Goal: Information Seeking & Learning: Learn about a topic

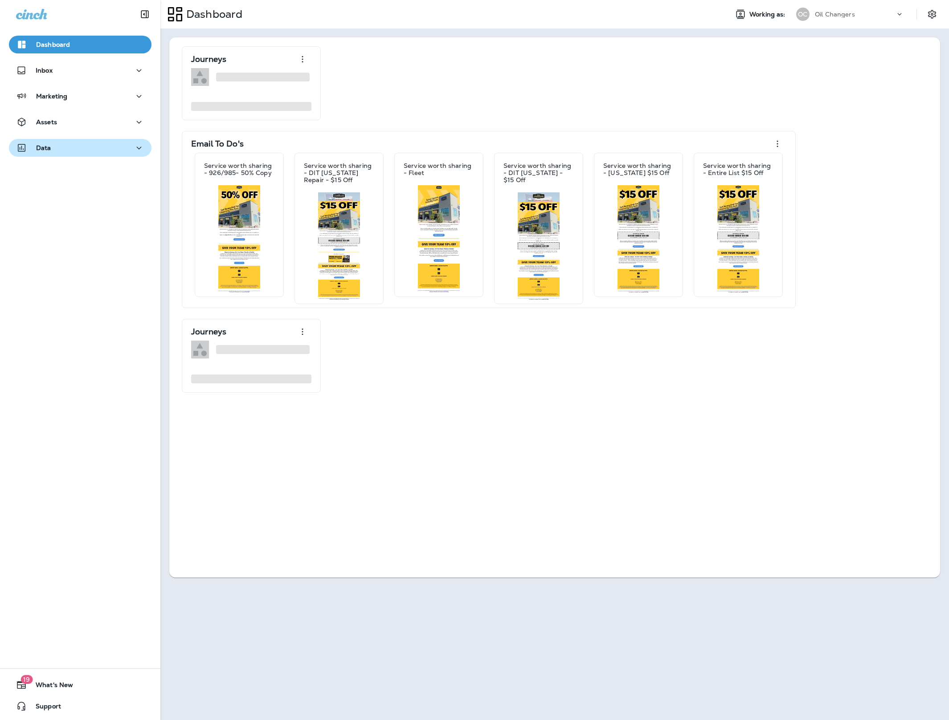
click at [62, 147] on div "Data" at bounding box center [80, 148] width 128 height 11
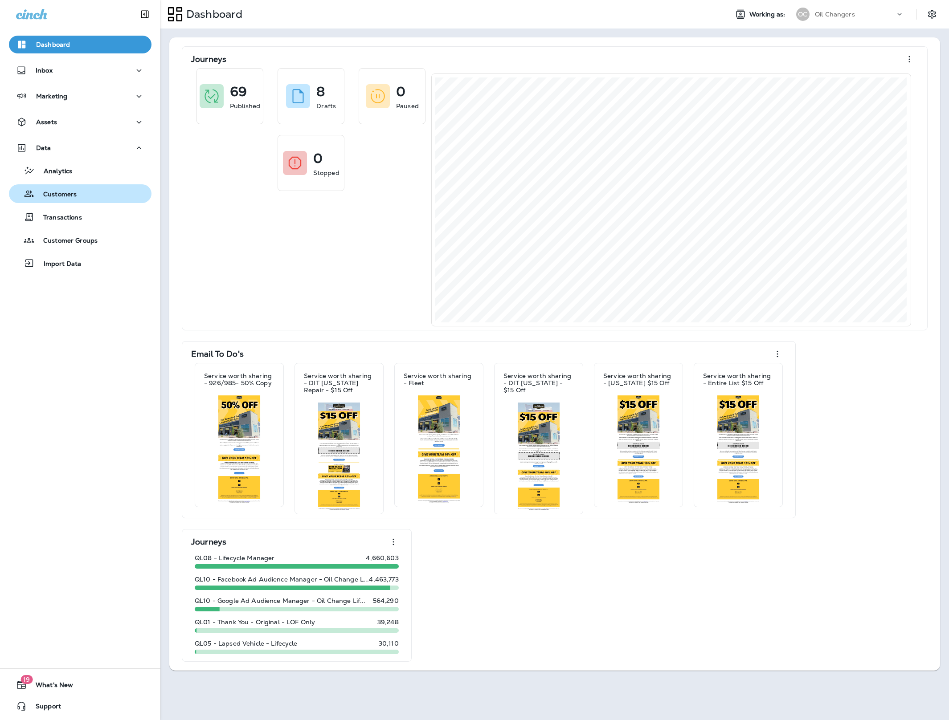
click at [61, 196] on p "Customers" at bounding box center [55, 195] width 42 height 8
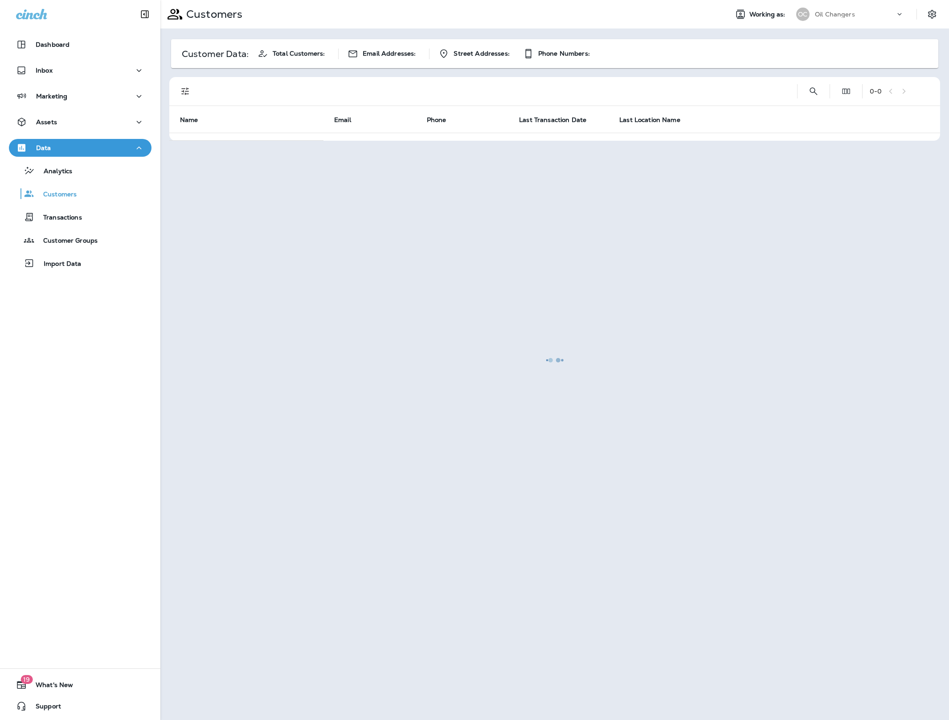
click at [814, 93] on div at bounding box center [554, 360] width 787 height 718
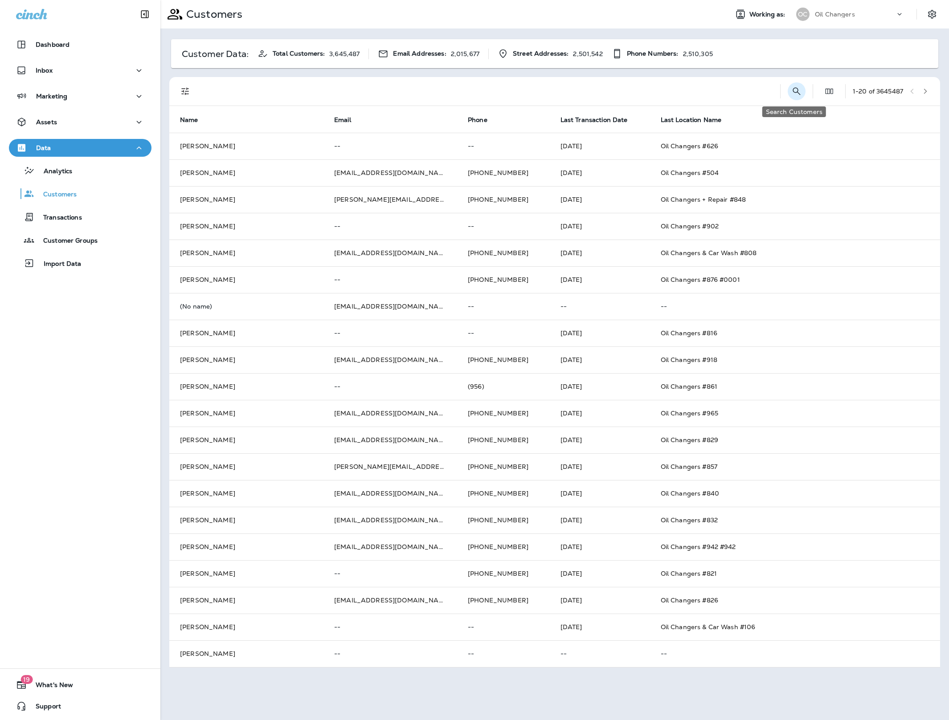
click at [797, 91] on icon "Search Customers" at bounding box center [796, 91] width 11 height 11
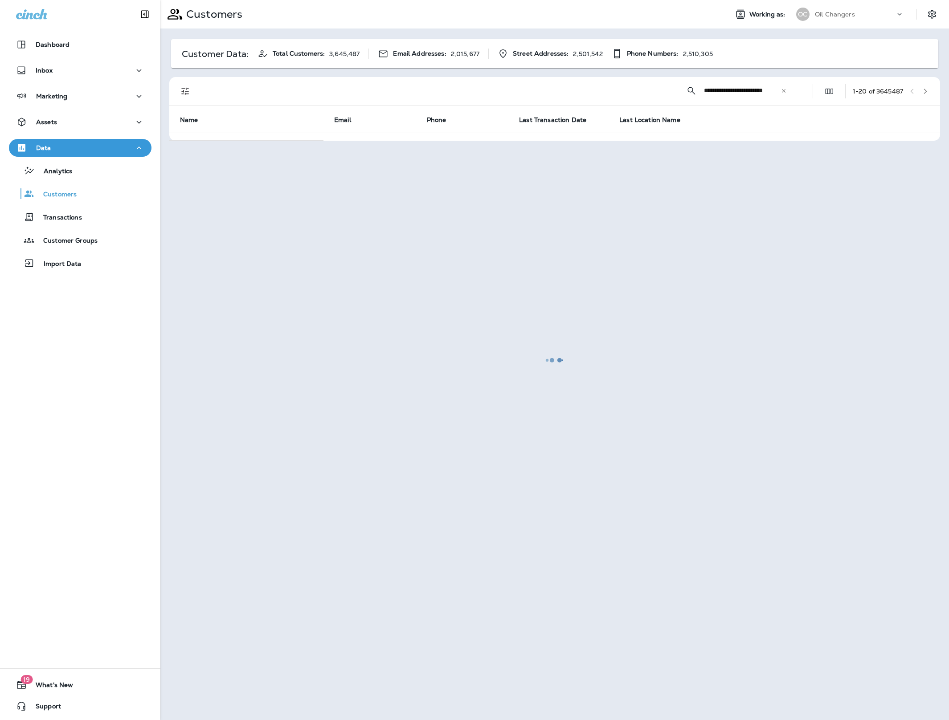
type input "**********"
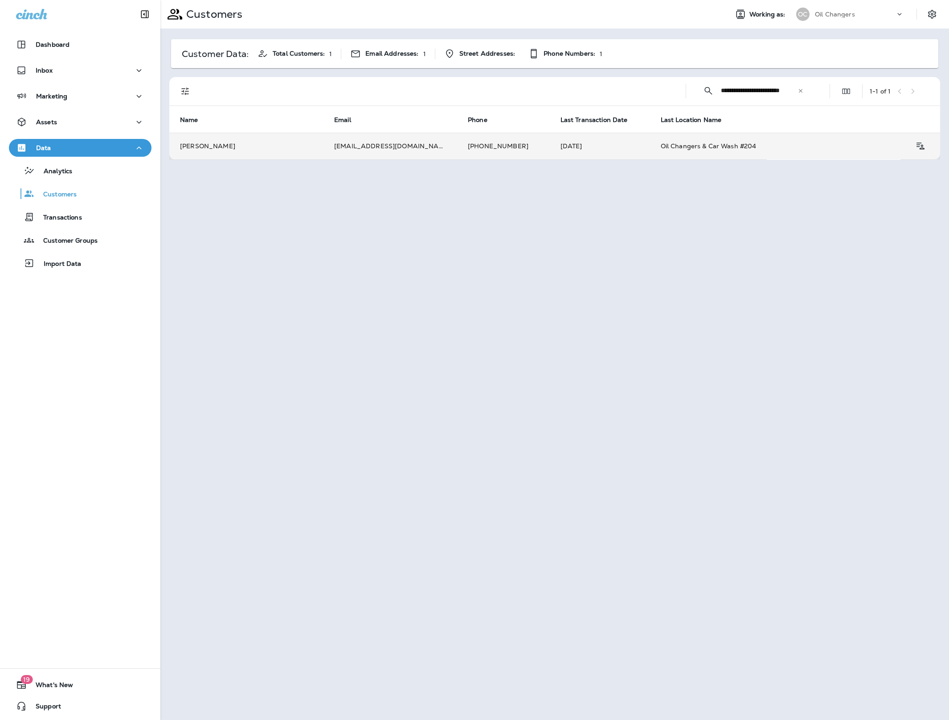
click at [374, 147] on td "[EMAIL_ADDRESS][DOMAIN_NAME]" at bounding box center [390, 146] width 134 height 27
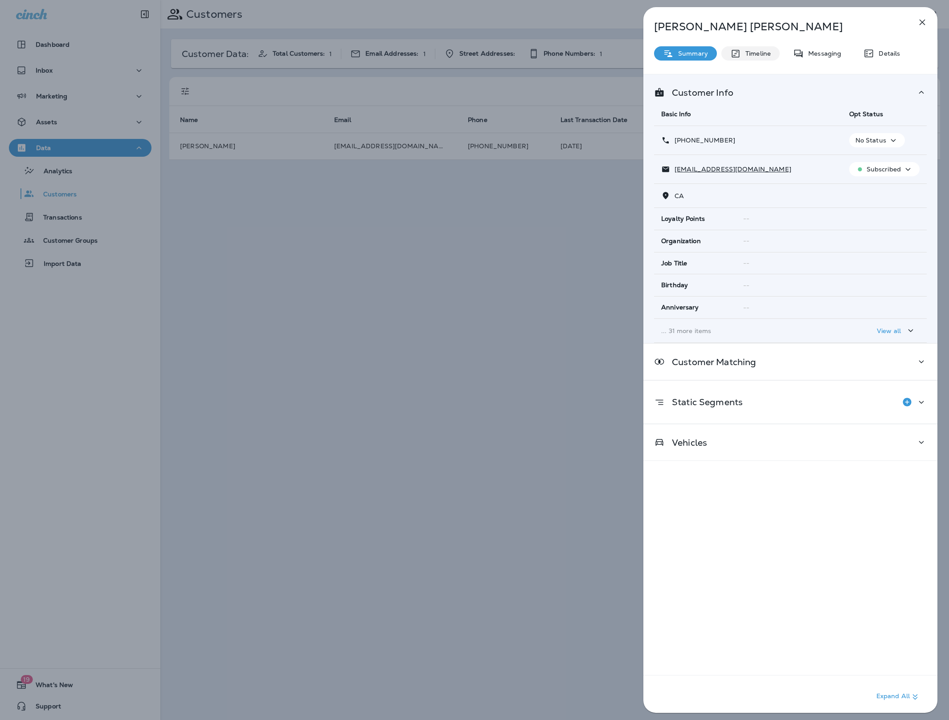
click at [747, 55] on p "Timeline" at bounding box center [756, 53] width 30 height 7
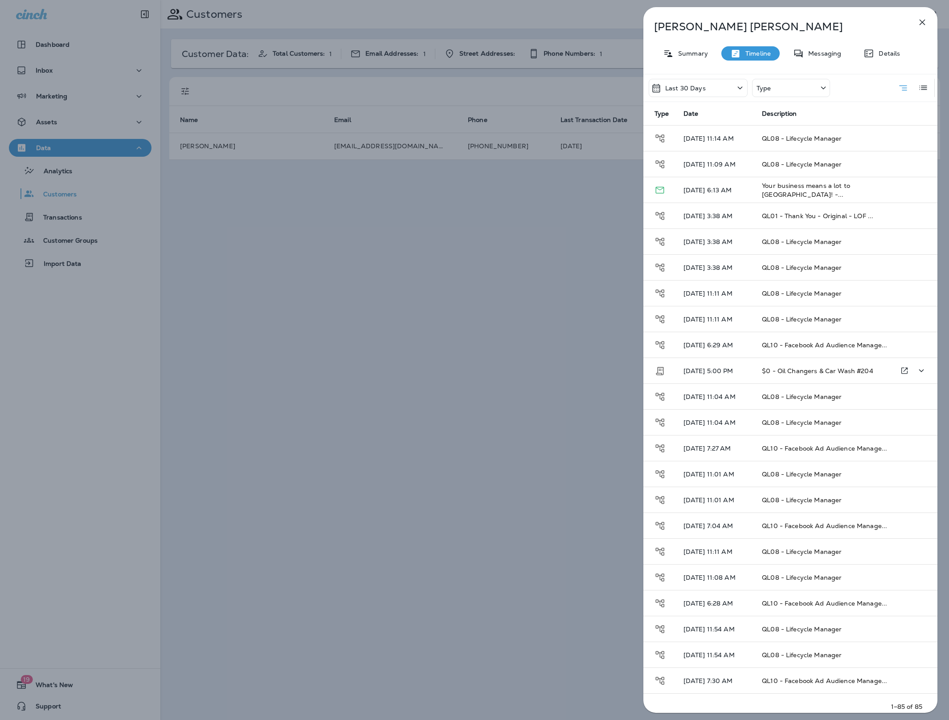
click at [748, 377] on td "[DATE] 5:00 PM" at bounding box center [715, 371] width 79 height 26
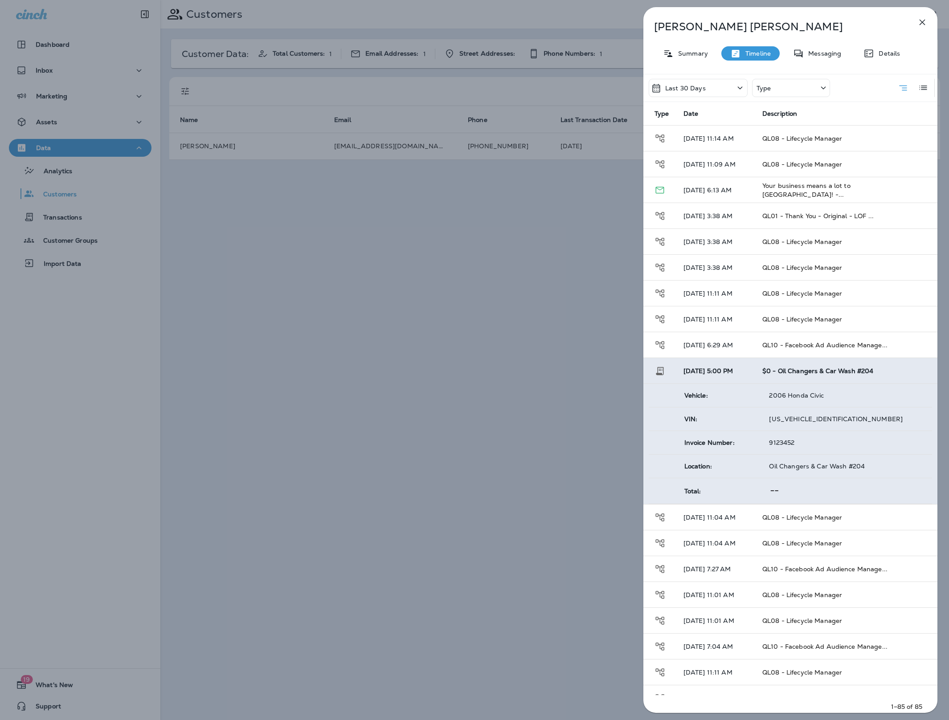
drag, startPoint x: 796, startPoint y: 446, endPoint x: 764, endPoint y: 448, distance: 32.6
click at [764, 448] on td "9123452" at bounding box center [847, 443] width 170 height 24
click at [795, 445] on p "9123452" at bounding box center [847, 442] width 156 height 7
drag, startPoint x: 796, startPoint y: 443, endPoint x: 759, endPoint y: 444, distance: 37.0
click at [759, 444] on tr "Invoice Number: 9123452" at bounding box center [790, 443] width 283 height 24
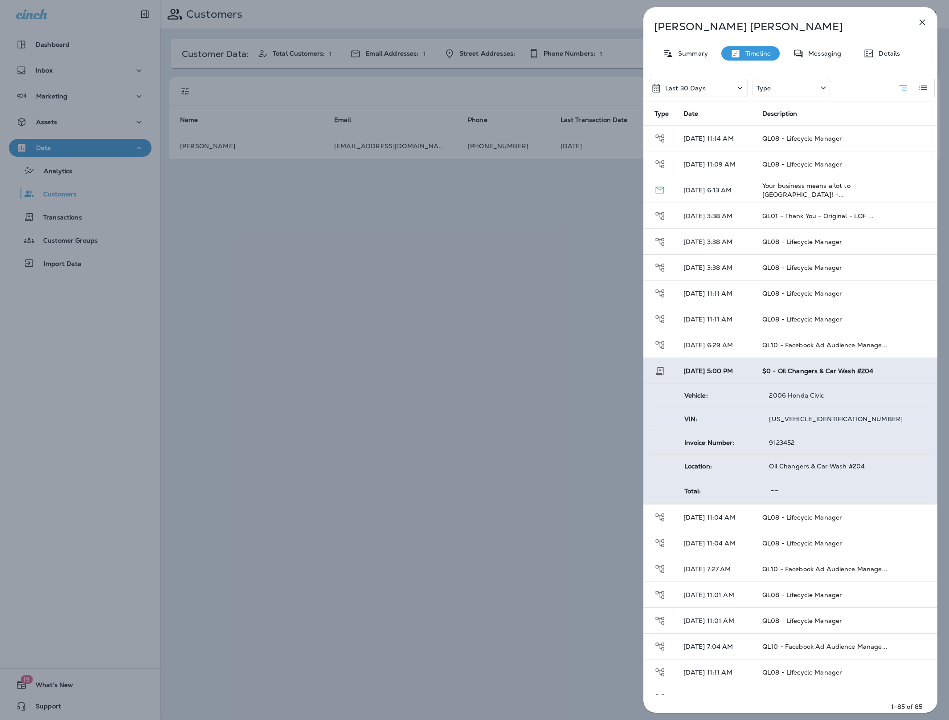
copy tr "9123452"
click at [736, 90] on icon at bounding box center [739, 87] width 11 height 11
drag, startPoint x: 703, startPoint y: 134, endPoint x: 793, endPoint y: 86, distance: 101.2
click at [703, 134] on div "All" at bounding box center [697, 129] width 139 height 21
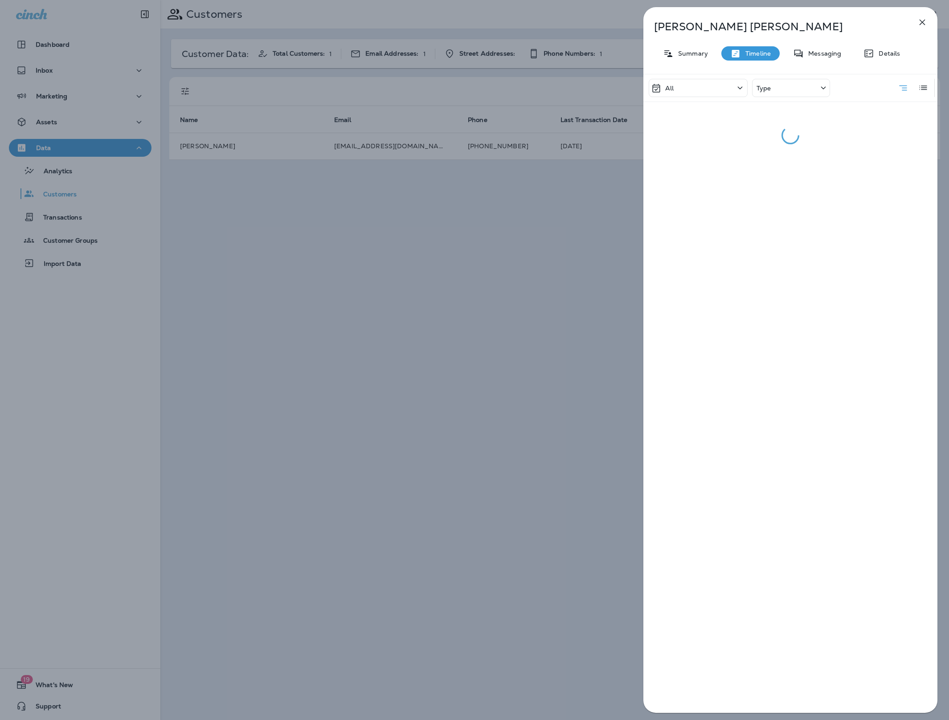
click at [811, 83] on div "Type" at bounding box center [791, 88] width 78 height 18
click at [791, 146] on p "Transaction" at bounding box center [786, 145] width 36 height 7
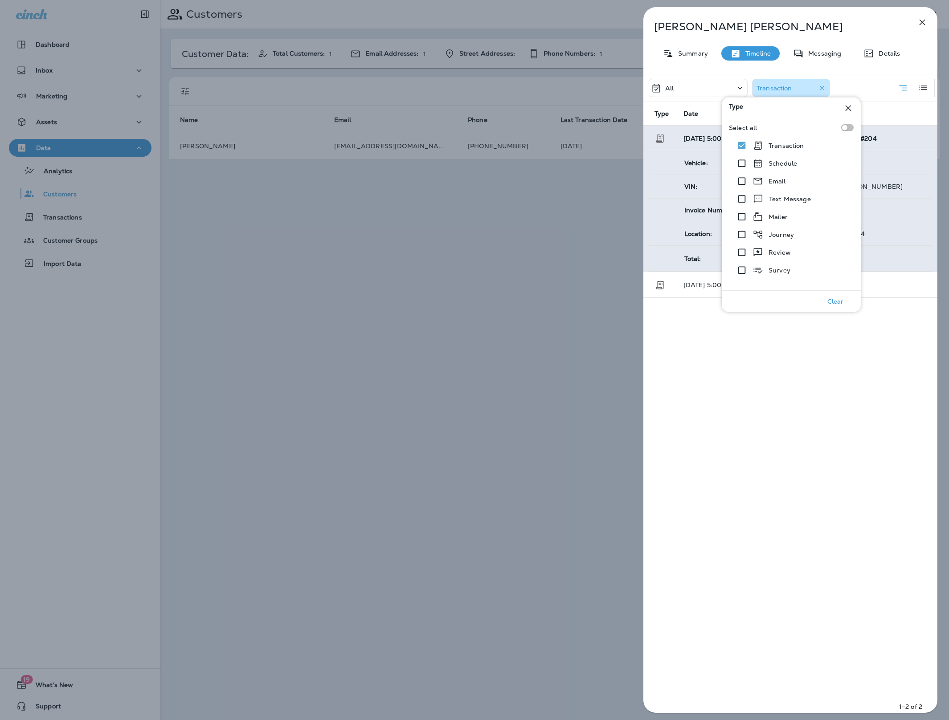
click at [689, 402] on div "All Transaction Type Date Description [DATE] 5:00 PM $0 - Oil Changers & Car Wa…" at bounding box center [790, 396] width 294 height 645
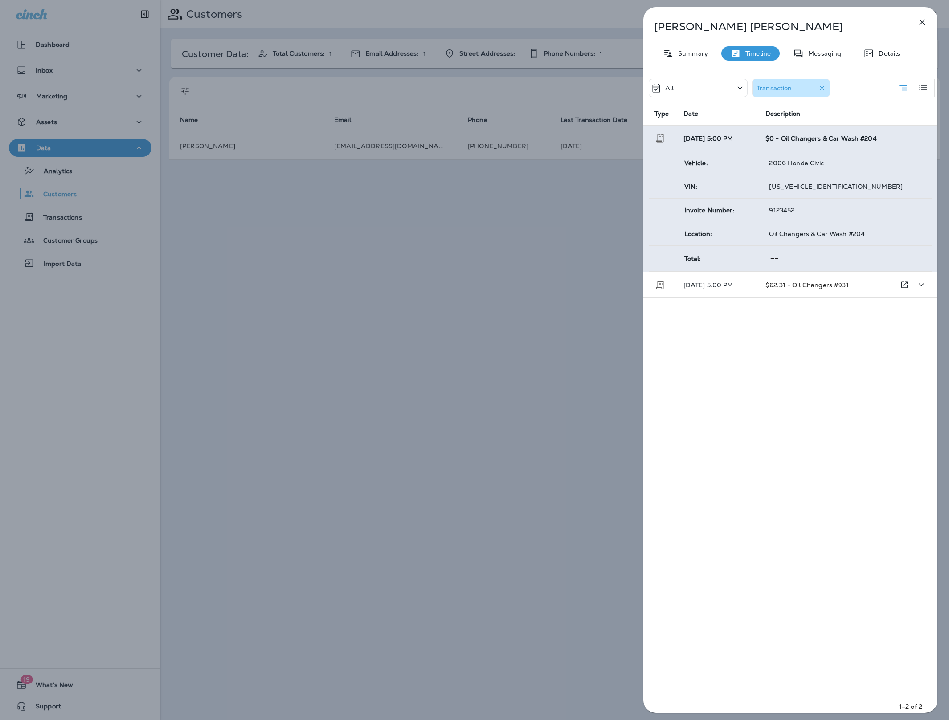
click at [739, 288] on p "[DATE] 5:00 PM" at bounding box center [717, 284] width 68 height 7
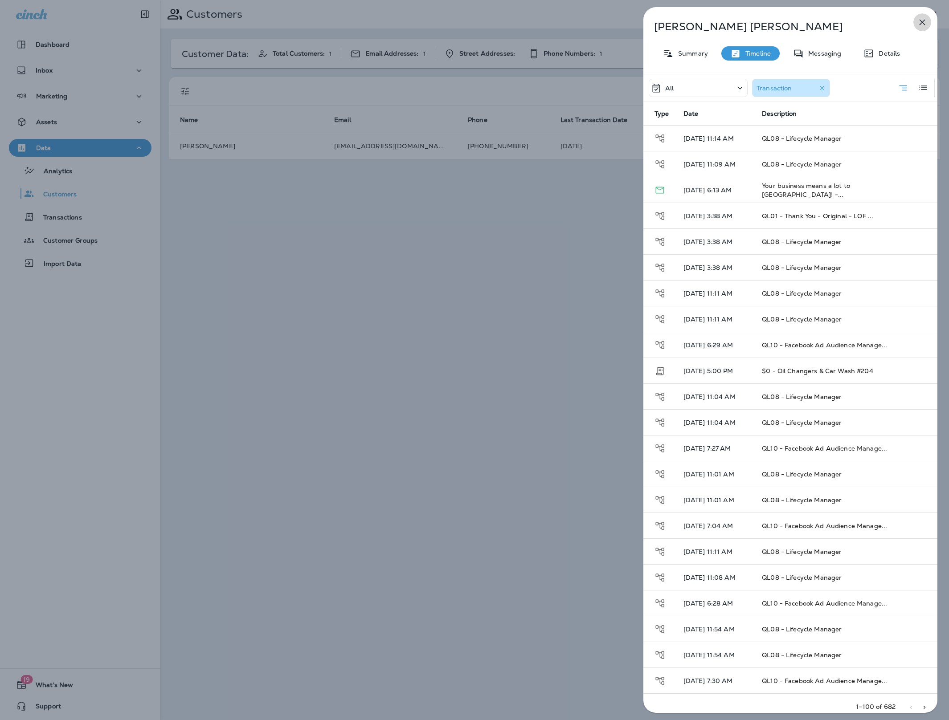
click at [922, 23] on icon "button" at bounding box center [922, 22] width 11 height 11
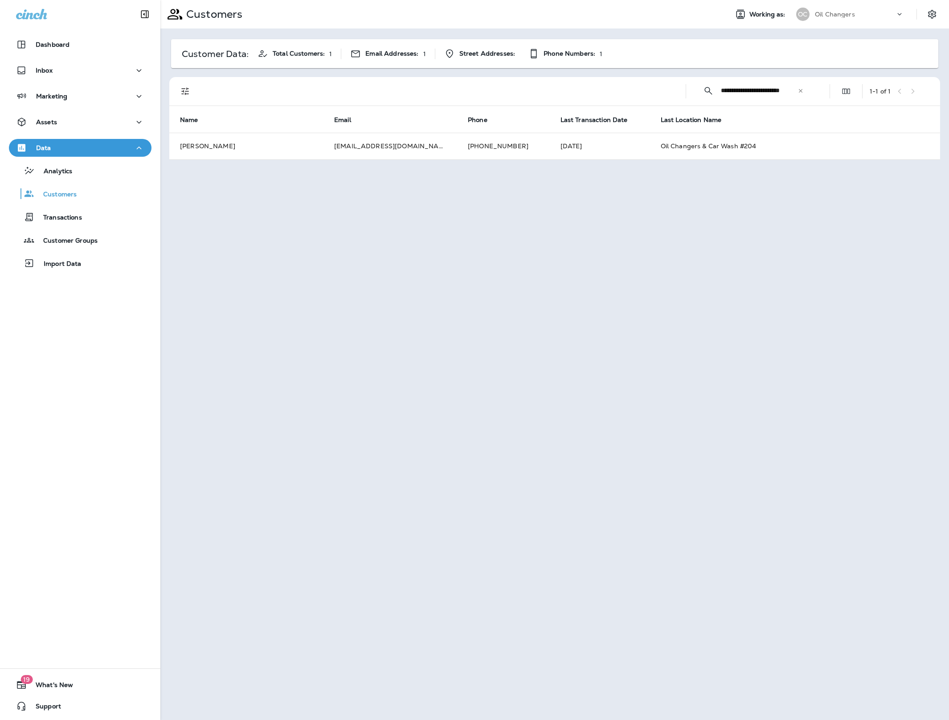
click at [801, 92] on icon at bounding box center [801, 91] width 4 height 4
click at [779, 94] on input "text" at bounding box center [767, 91] width 93 height 24
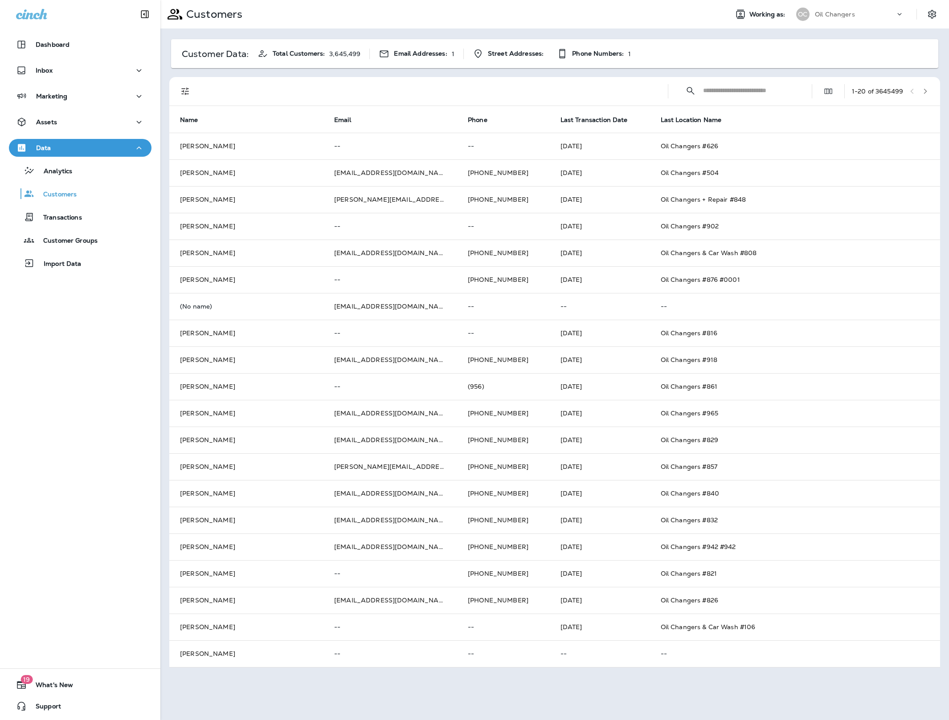
paste input "**********"
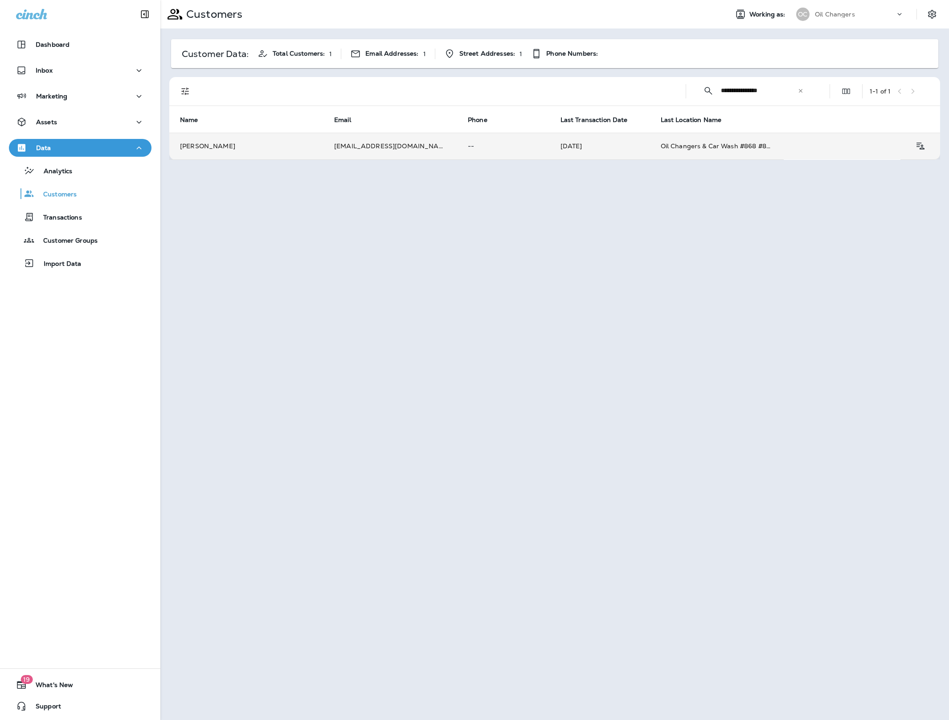
type input "**********"
click at [358, 155] on td "[EMAIL_ADDRESS][DOMAIN_NAME]" at bounding box center [390, 146] width 134 height 27
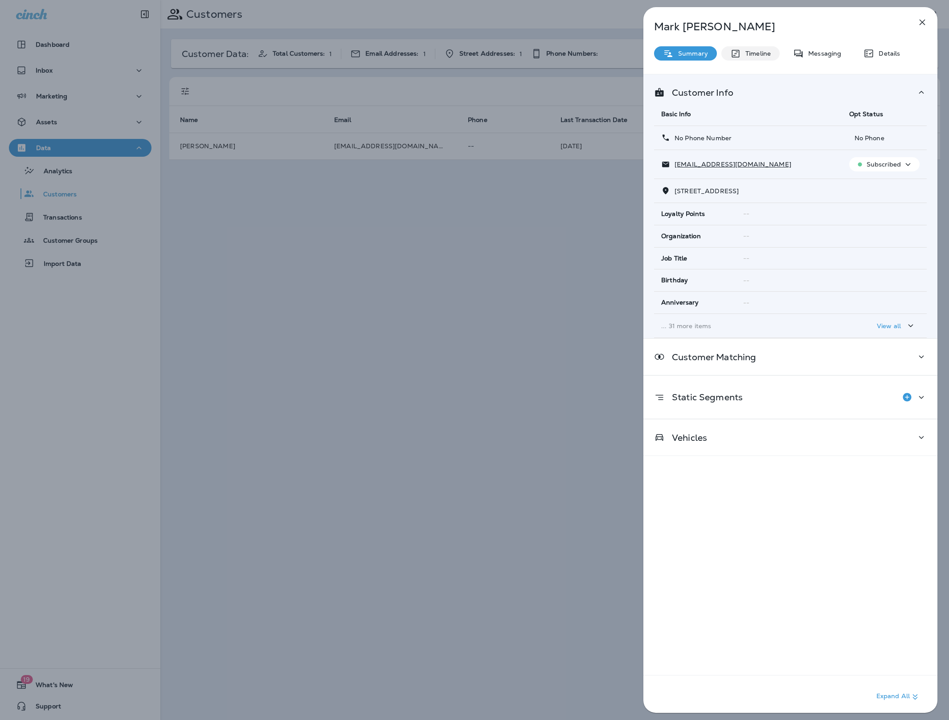
click at [758, 52] on p "Timeline" at bounding box center [756, 53] width 30 height 7
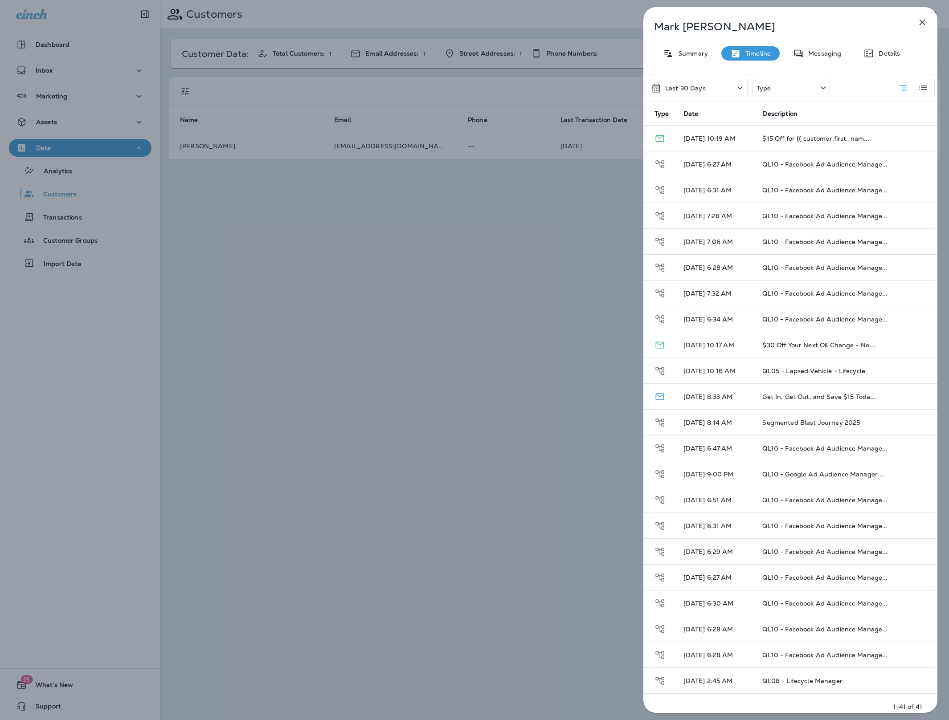
click at [735, 85] on icon at bounding box center [739, 87] width 11 height 11
click at [802, 88] on div "Type" at bounding box center [791, 88] width 78 height 18
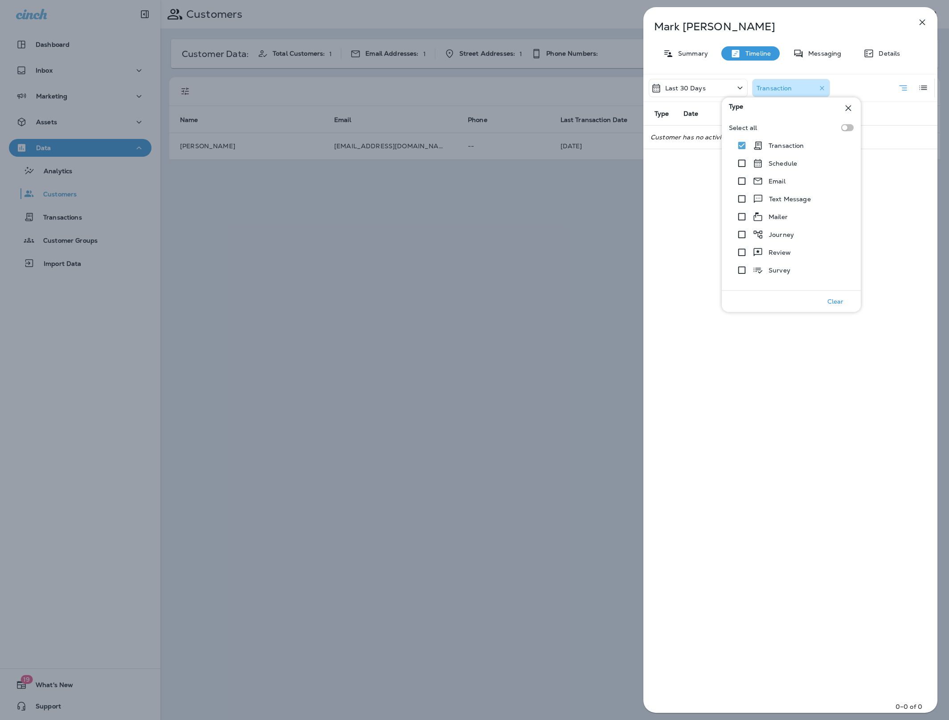
click at [712, 90] on div "Last 30 Days" at bounding box center [698, 88] width 99 height 18
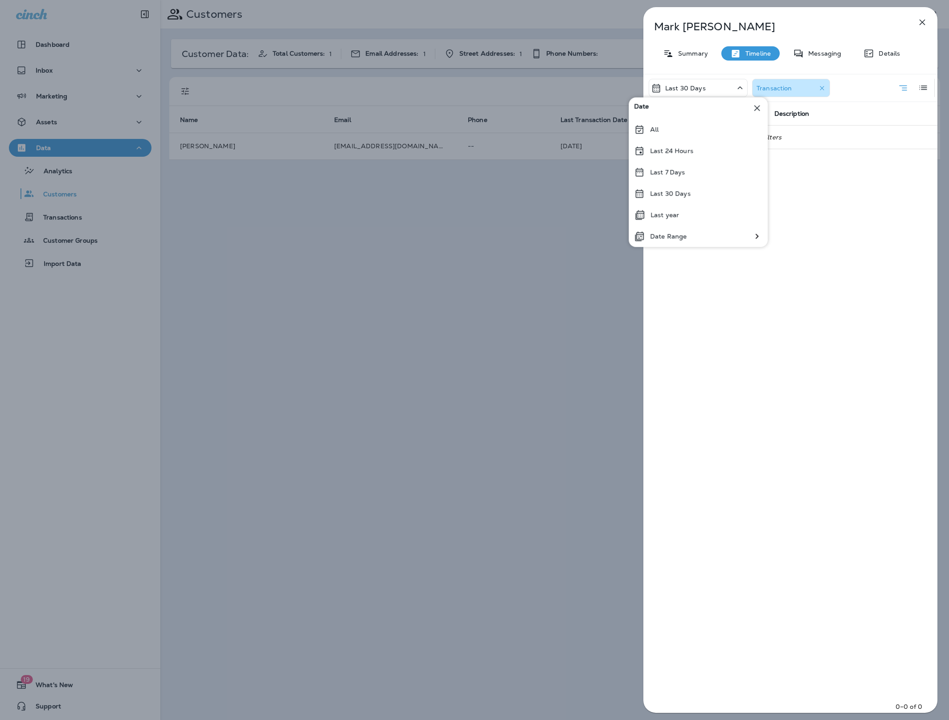
click at [664, 128] on div "All" at bounding box center [697, 129] width 139 height 21
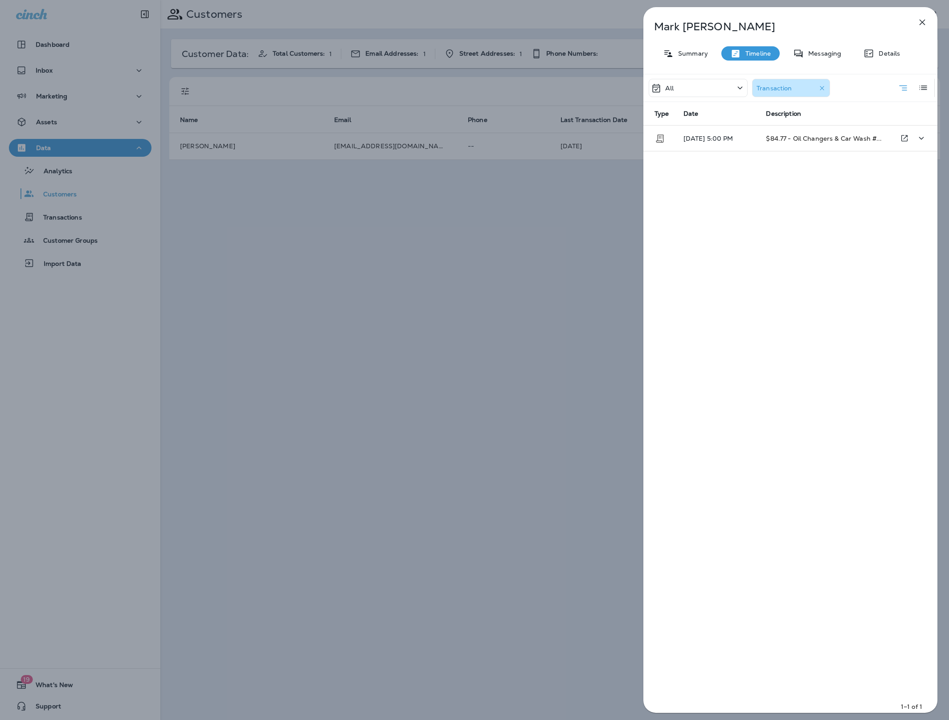
click at [766, 144] on td "$84.77 - Oil Changers & Car Wash #..." at bounding box center [824, 139] width 131 height 26
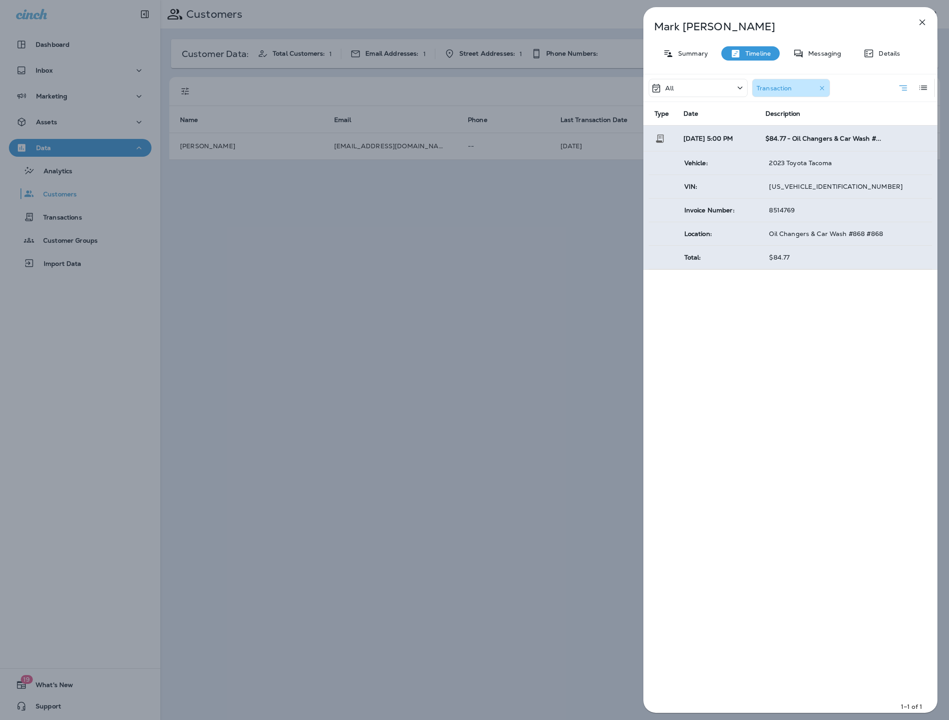
drag, startPoint x: 794, startPoint y: 212, endPoint x: 759, endPoint y: 211, distance: 34.8
click at [759, 211] on tr "Invoice Number: 8514769" at bounding box center [790, 211] width 283 height 24
copy tr "8514769"
click at [694, 54] on p "Summary" at bounding box center [690, 53] width 34 height 7
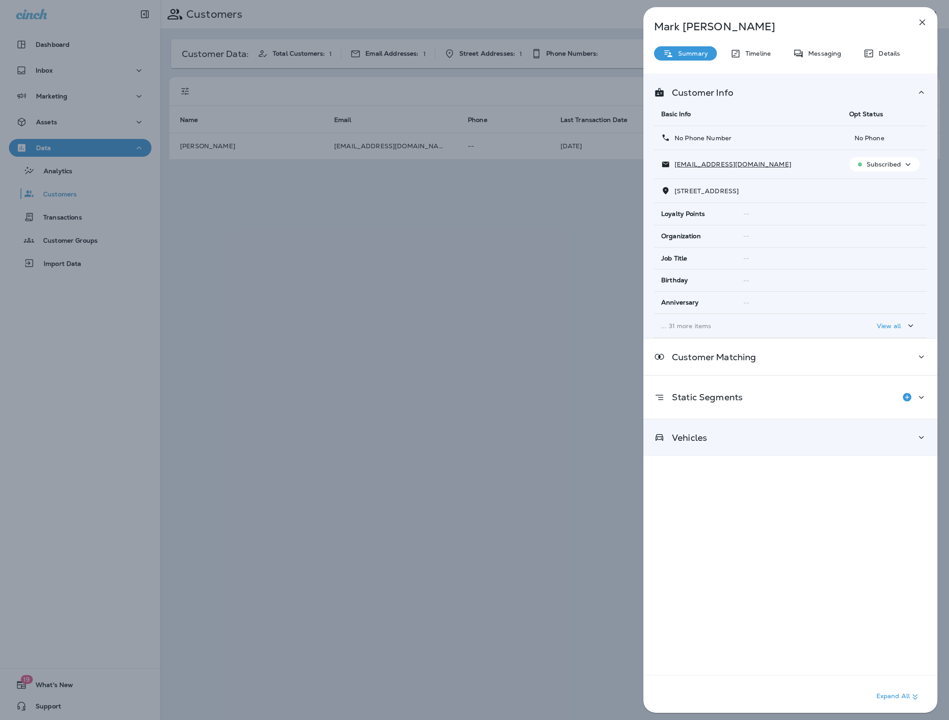
click at [698, 450] on div "Vehicles" at bounding box center [790, 438] width 294 height 36
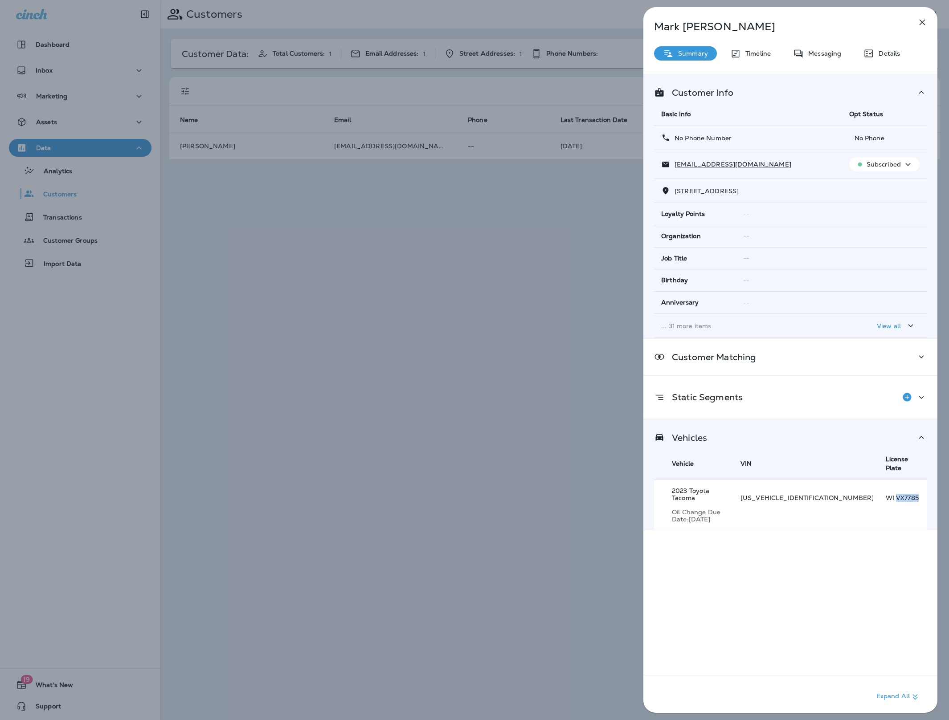
drag, startPoint x: 881, startPoint y: 490, endPoint x: 911, endPoint y: 486, distance: 30.5
click at [911, 494] on p "WI VX7785" at bounding box center [905, 497] width 41 height 7
copy p "VX7785"
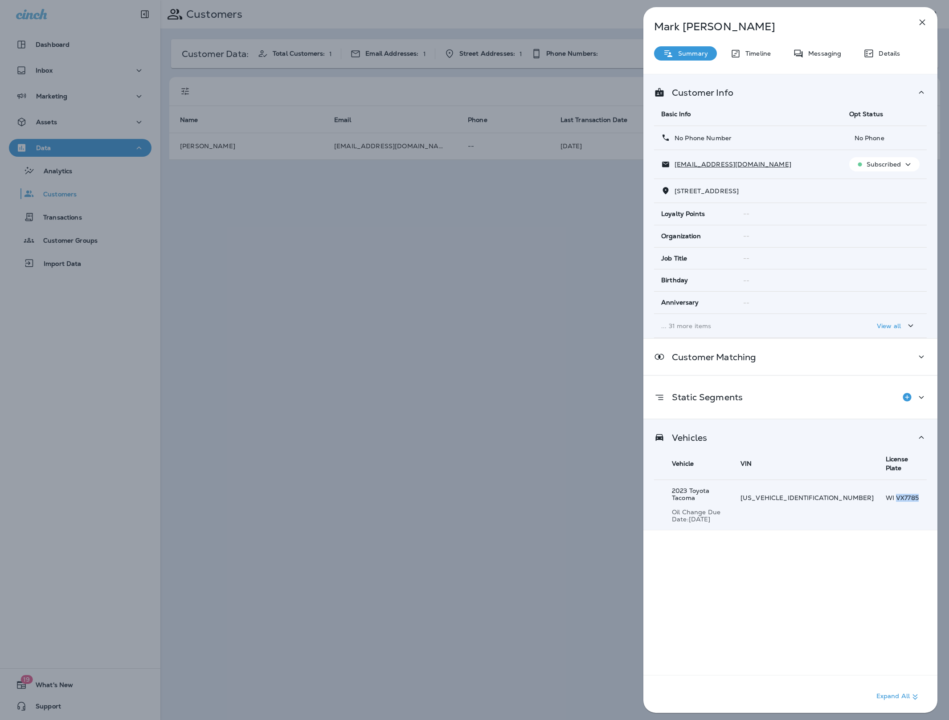
click at [921, 22] on icon "button" at bounding box center [922, 22] width 11 height 11
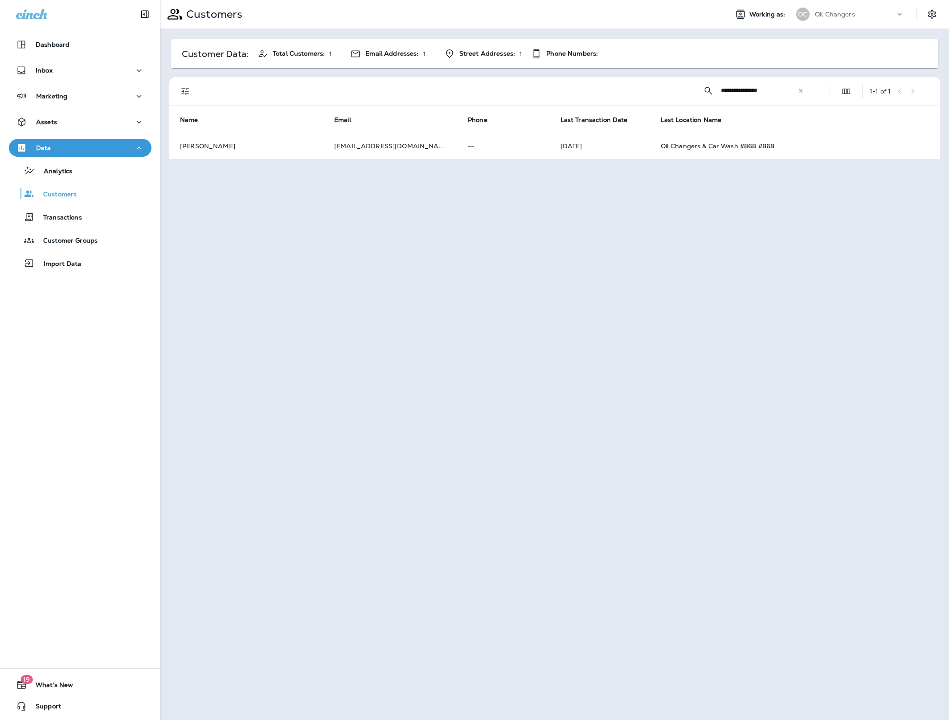
click at [795, 93] on input "**********" at bounding box center [759, 91] width 77 height 24
drag, startPoint x: 802, startPoint y: 91, endPoint x: 792, endPoint y: 91, distance: 9.8
click at [802, 91] on icon at bounding box center [800, 91] width 6 height 6
click at [784, 91] on input "text" at bounding box center [767, 91] width 93 height 24
paste input "**********"
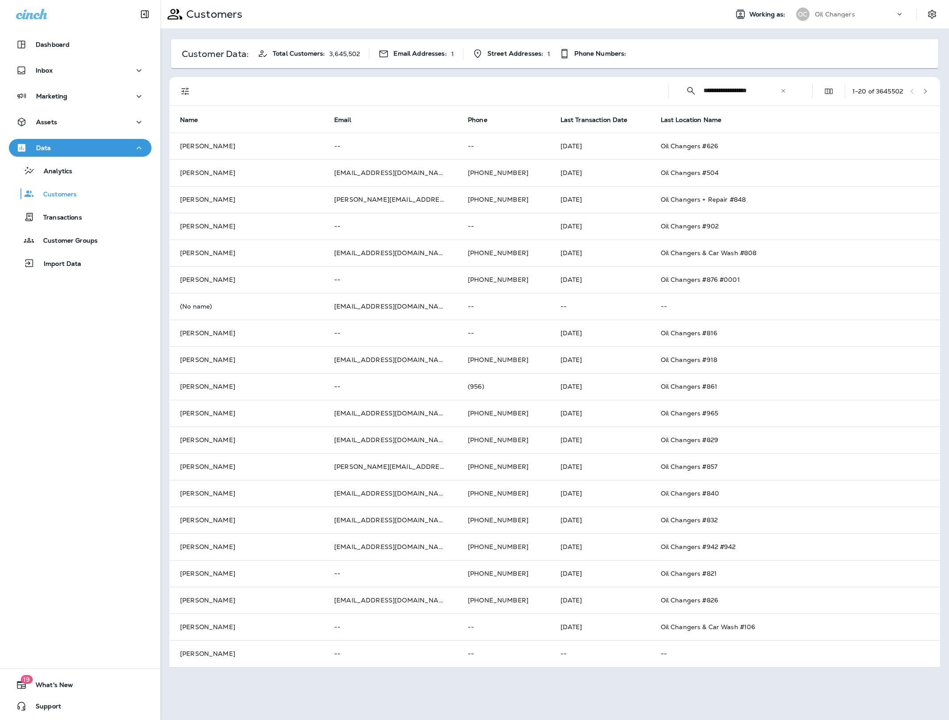
type input "**********"
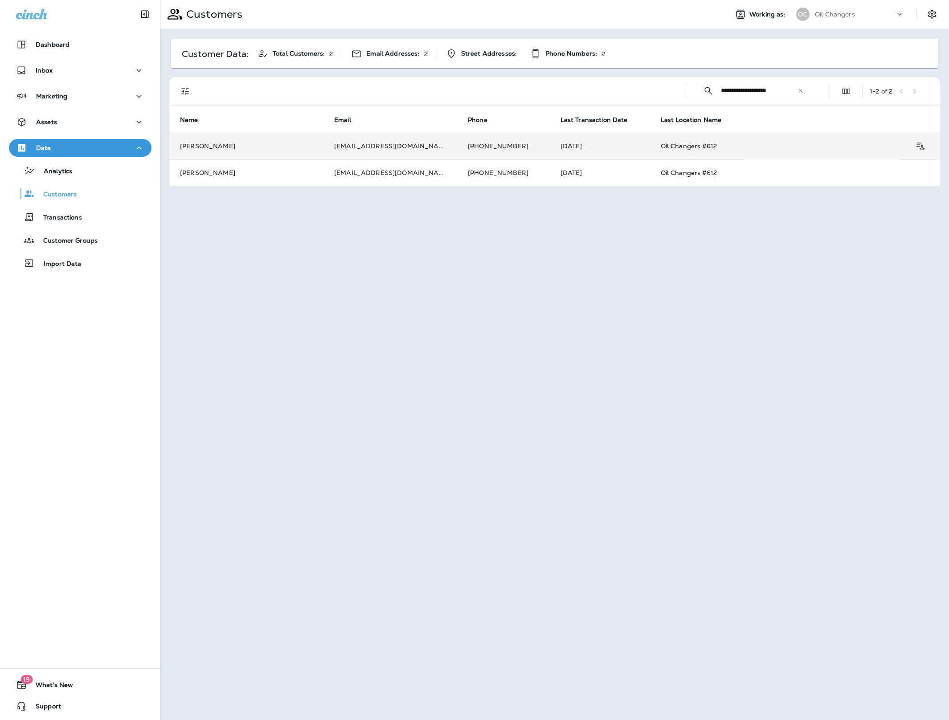
click at [323, 150] on td "[EMAIL_ADDRESS][DOMAIN_NAME]" at bounding box center [390, 146] width 134 height 27
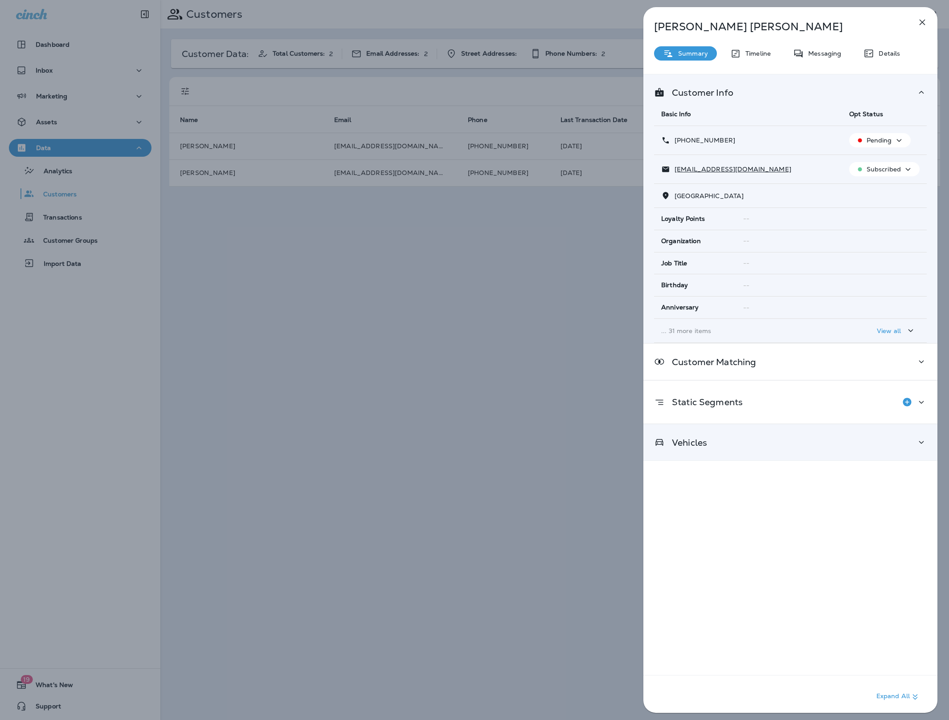
click at [742, 446] on div "Vehicles" at bounding box center [790, 442] width 273 height 11
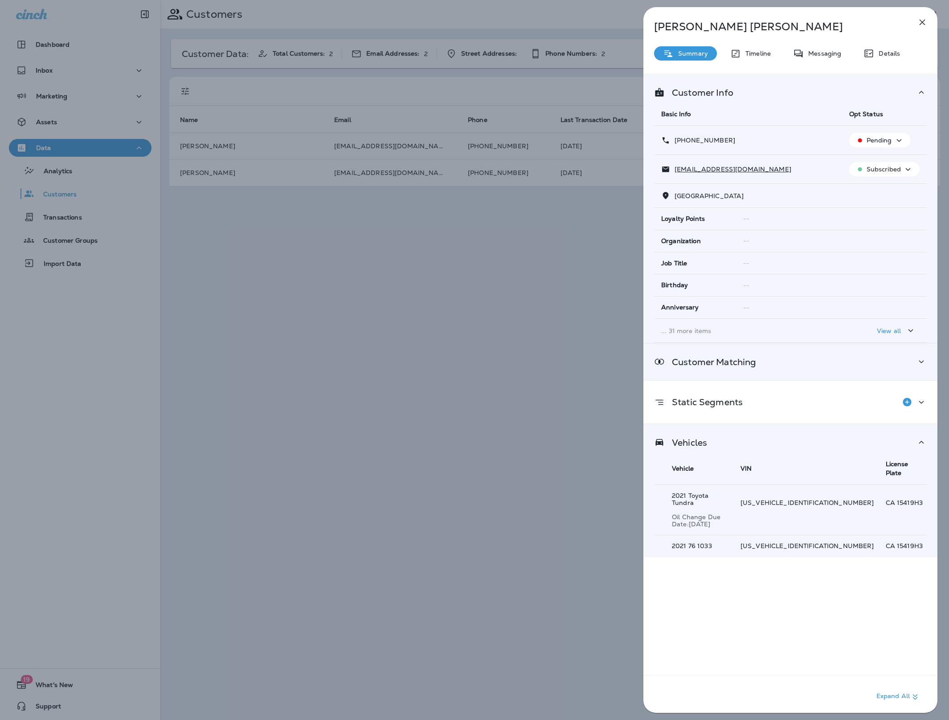
click at [729, 360] on p "Customer Matching" at bounding box center [710, 362] width 91 height 7
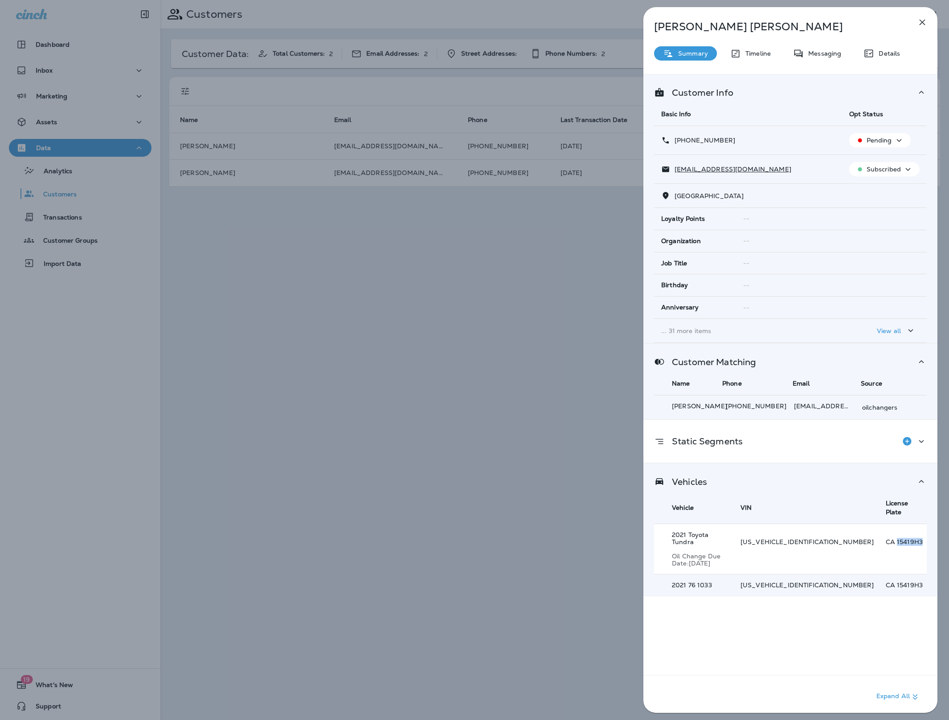
drag, startPoint x: 879, startPoint y: 529, endPoint x: 910, endPoint y: 529, distance: 31.2
click at [910, 538] on p "CA 15419H3" at bounding box center [905, 541] width 41 height 7
copy p "15419H3"
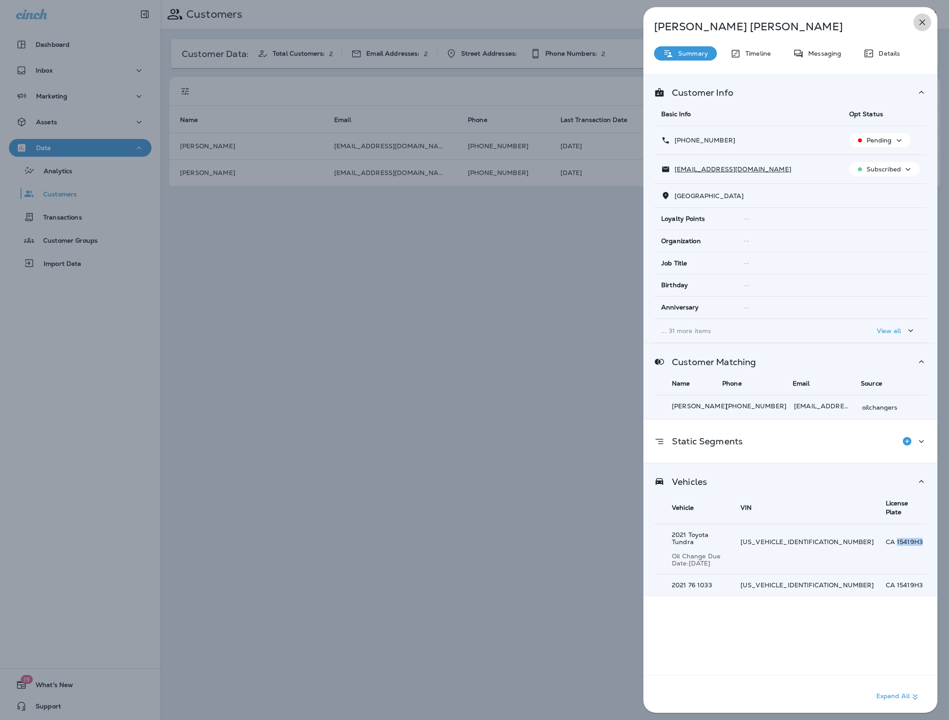
click at [922, 22] on icon "button" at bounding box center [922, 23] width 6 height 6
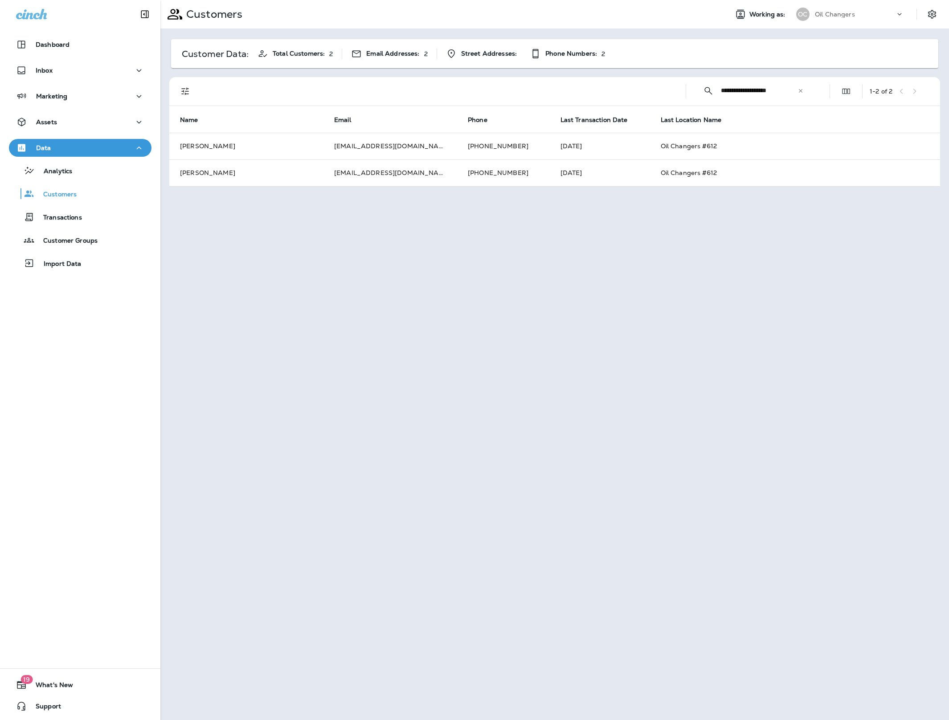
click at [802, 91] on icon at bounding box center [800, 91] width 6 height 6
click at [802, 91] on input "text" at bounding box center [767, 91] width 93 height 24
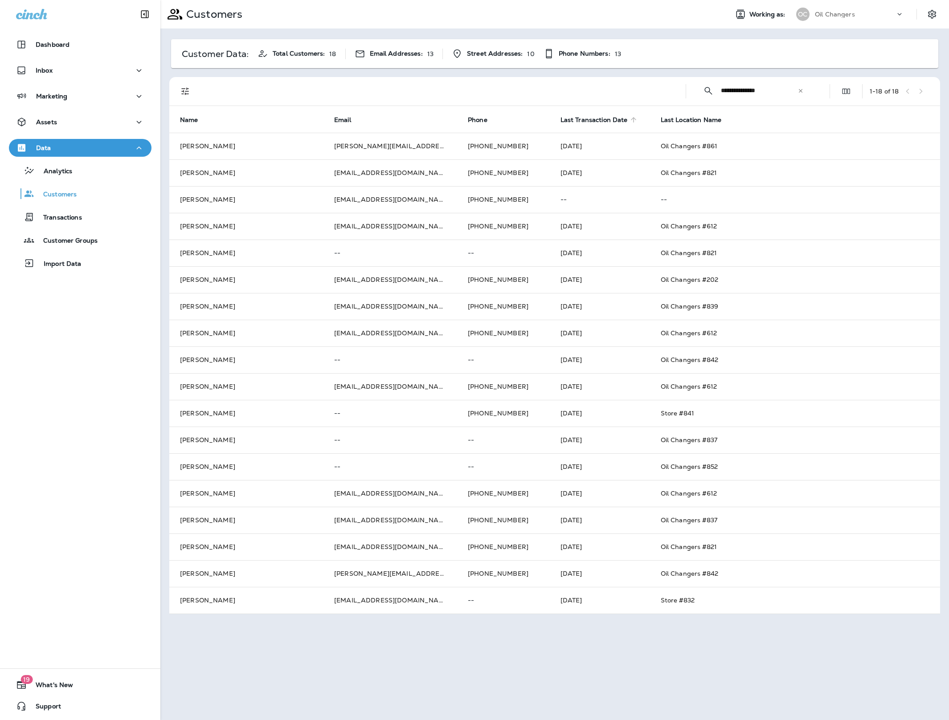
type input "**********"
click at [602, 119] on span "Last Transaction Date" at bounding box center [593, 120] width 67 height 8
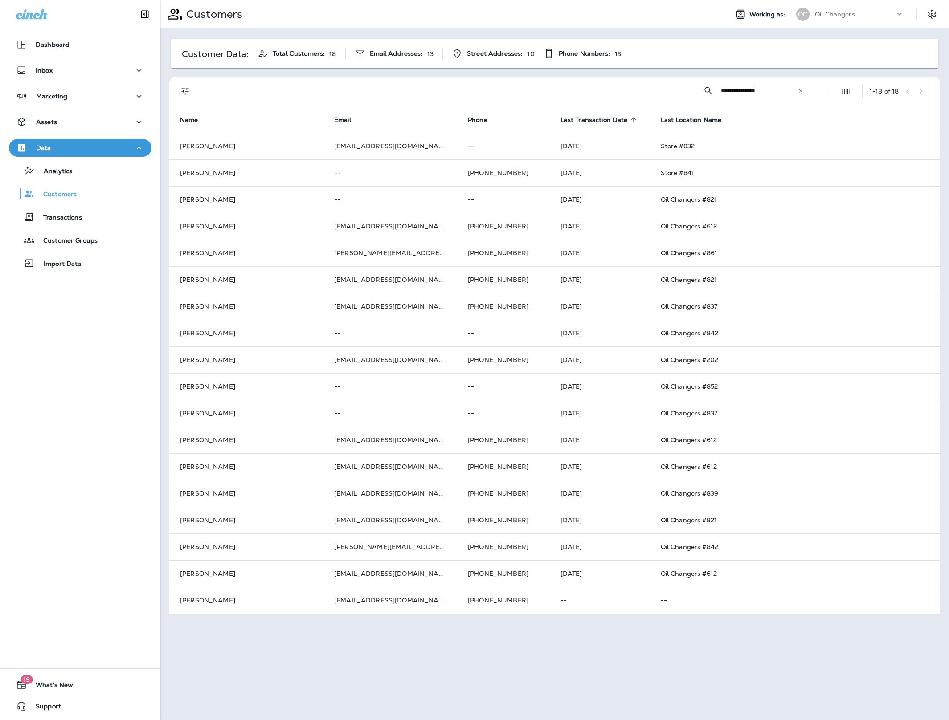
click at [584, 119] on span "Last Transaction Date" at bounding box center [593, 120] width 67 height 8
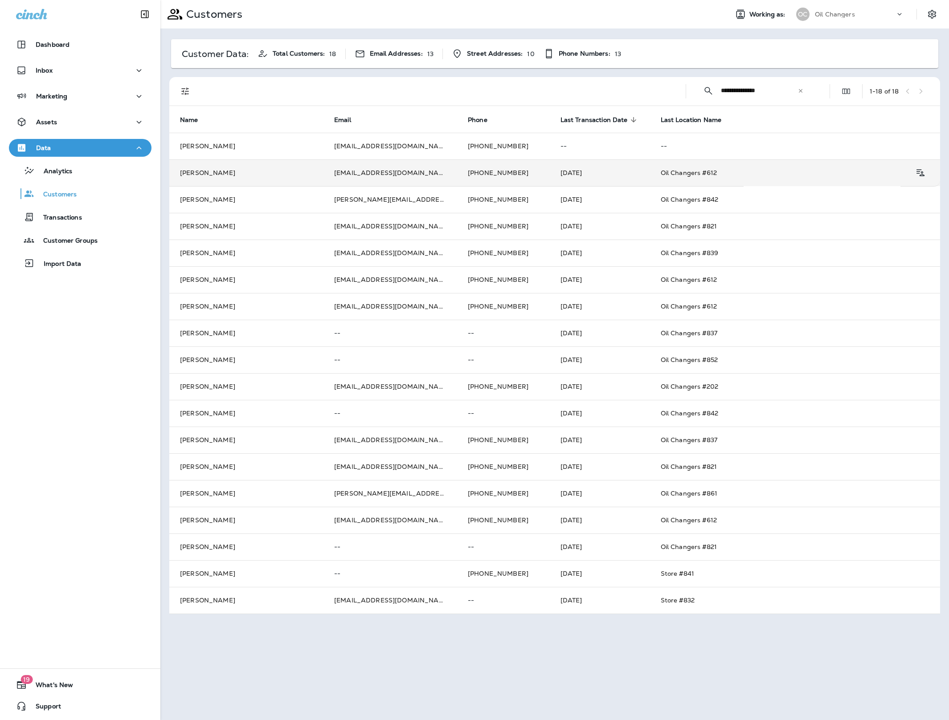
click at [385, 174] on td "[EMAIL_ADDRESS][DOMAIN_NAME]" at bounding box center [390, 172] width 134 height 27
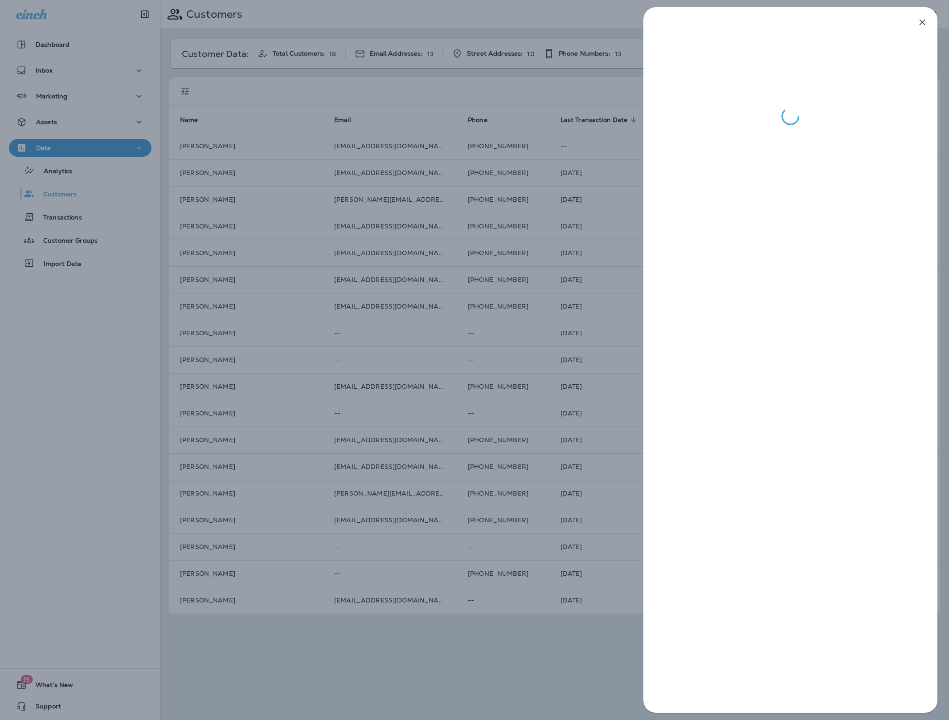
click at [540, 173] on div at bounding box center [474, 360] width 949 height 720
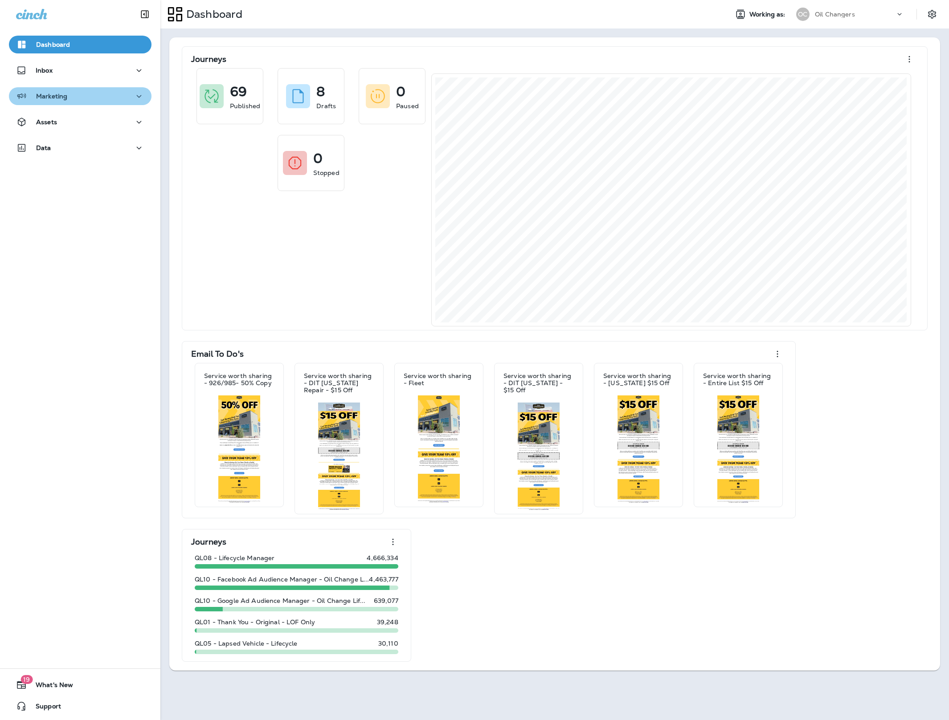
click at [62, 94] on p "Marketing" at bounding box center [51, 96] width 31 height 7
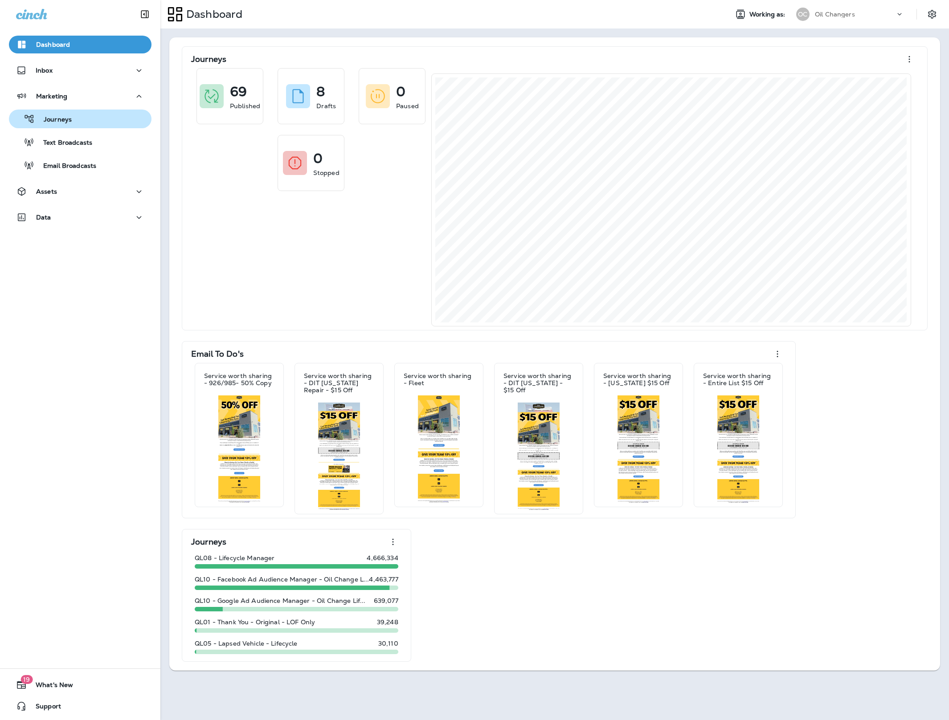
click at [74, 124] on div "Journeys" at bounding box center [79, 118] width 135 height 13
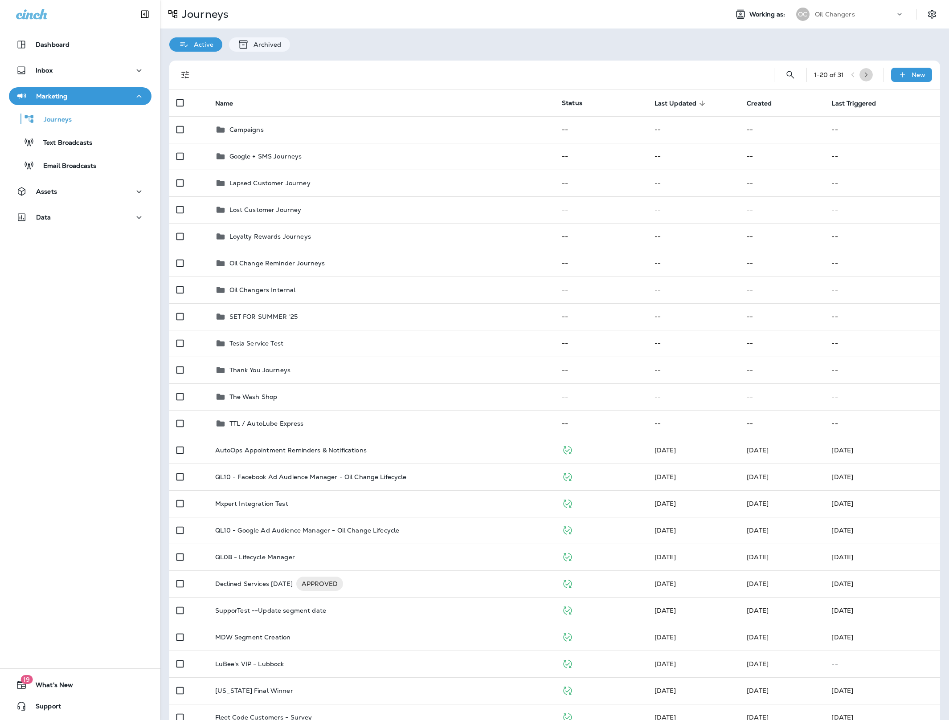
click at [869, 74] on icon "button" at bounding box center [866, 75] width 6 height 6
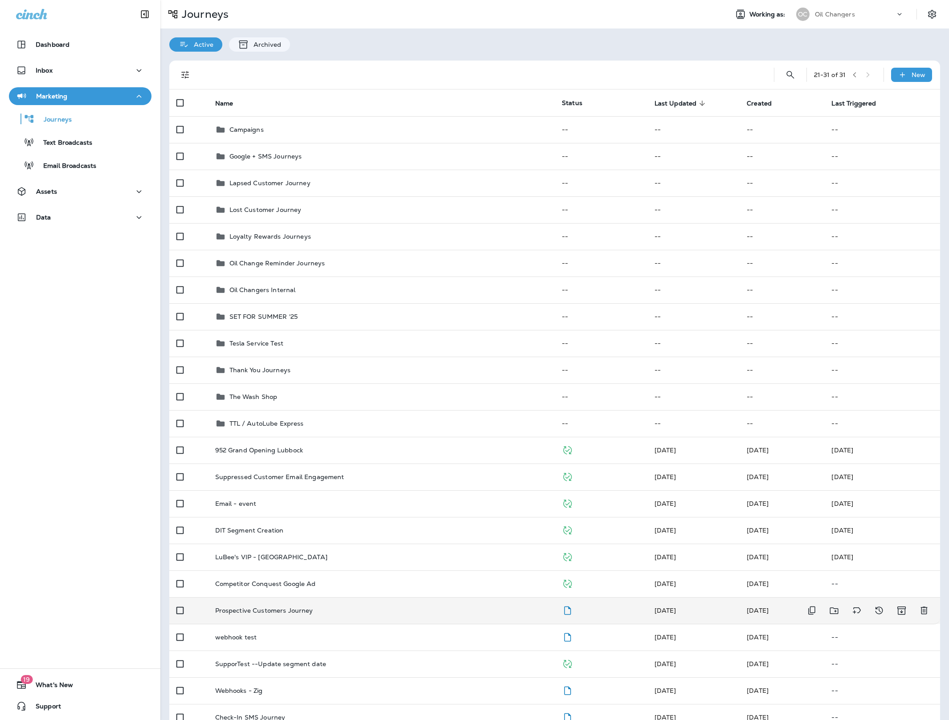
click at [289, 614] on p "Prospective Customers Journey" at bounding box center [264, 610] width 98 height 7
